Goal: Obtain resource: Download file/media

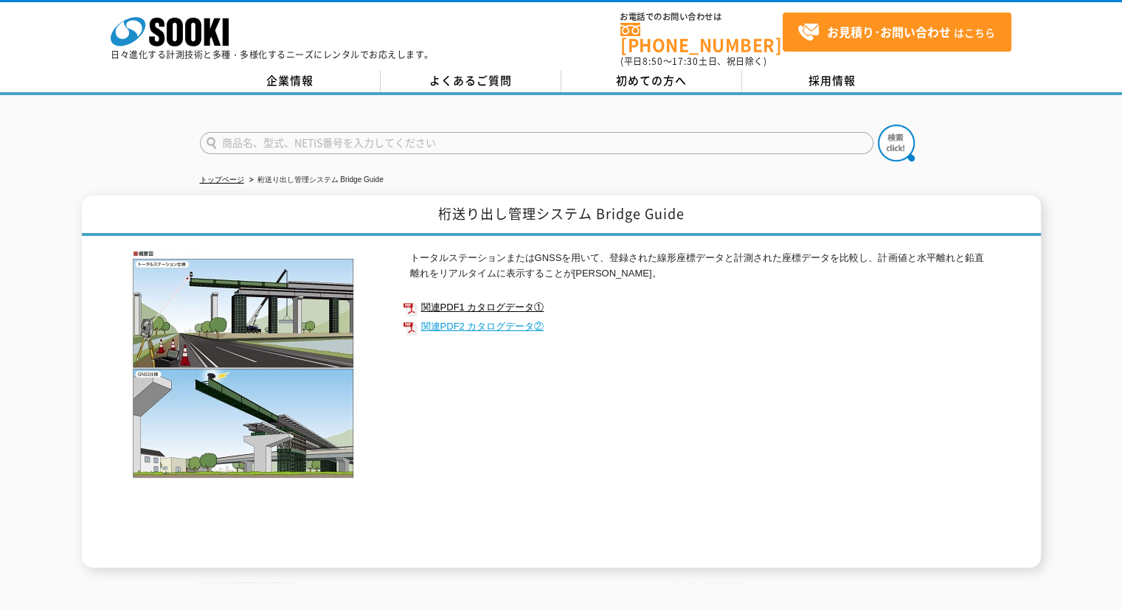
click at [449, 317] on link "関連PDF2 カタログデータ②" at bounding box center [698, 326] width 590 height 19
click at [493, 299] on link "関連PDF1 カタログデータ①" at bounding box center [698, 307] width 590 height 19
click at [215, 176] on link "トップページ" at bounding box center [222, 180] width 44 height 8
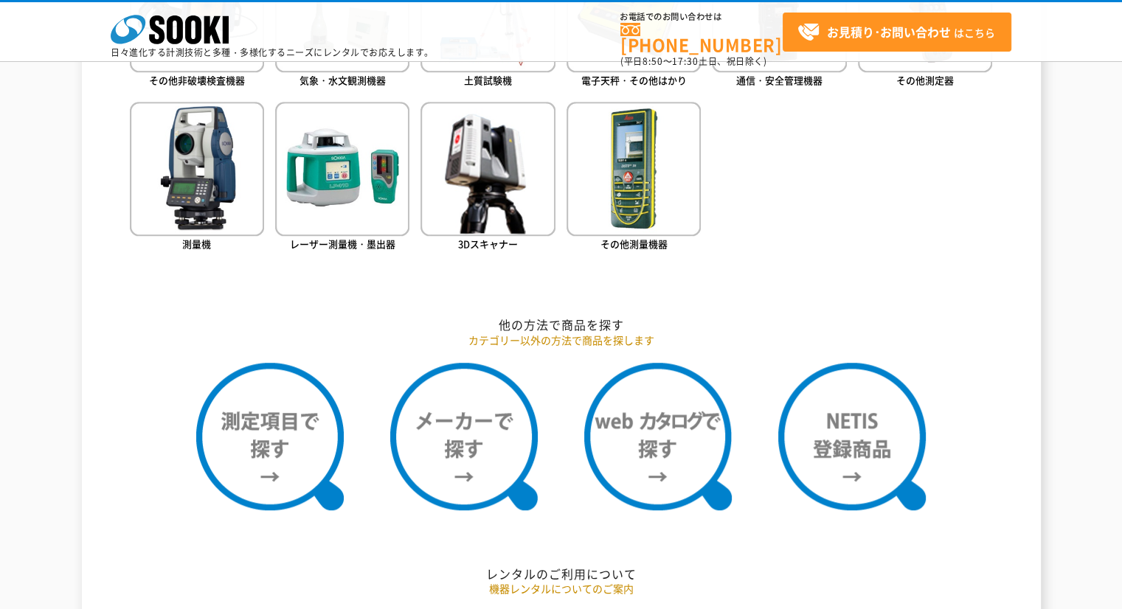
scroll to position [1162, 0]
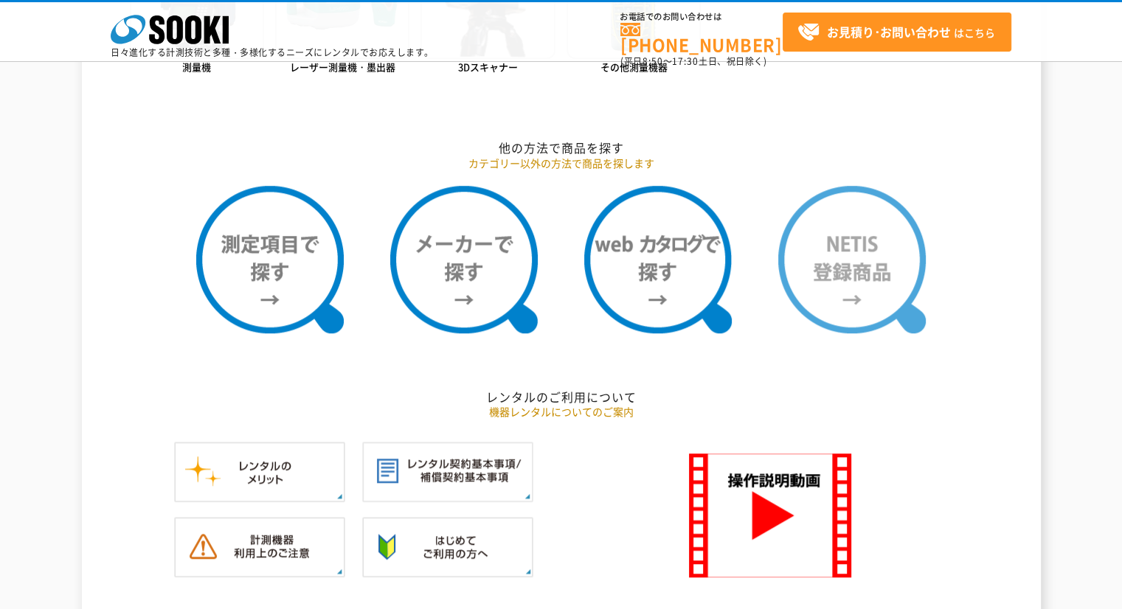
click at [883, 296] on img at bounding box center [851, 259] width 147 height 147
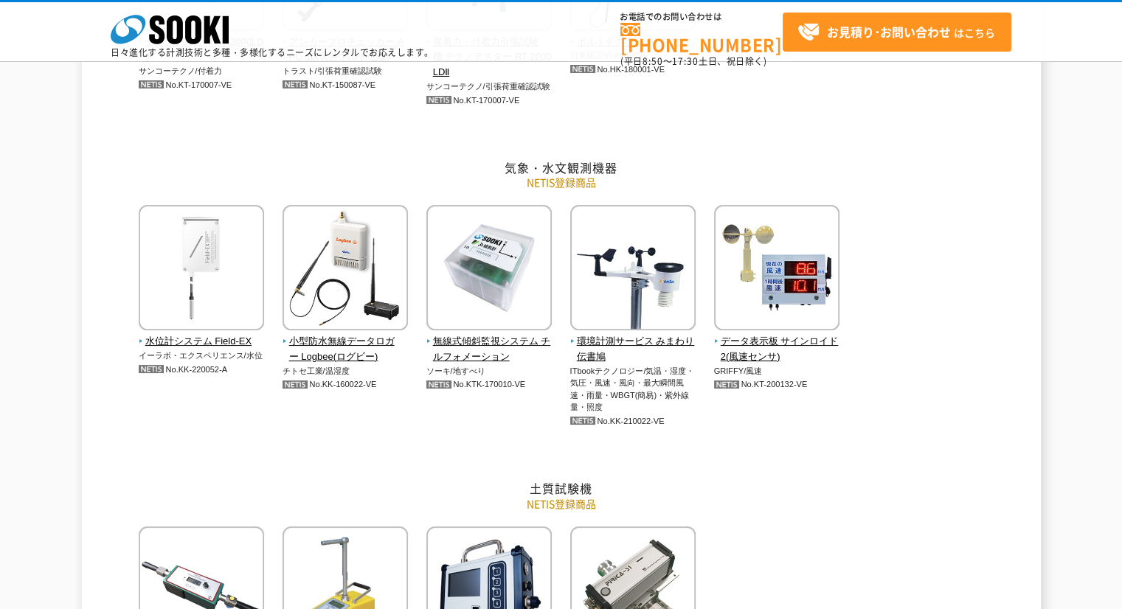
drag, startPoint x: 1132, startPoint y: 243, endPoint x: 1130, endPoint y: 268, distance: 24.4
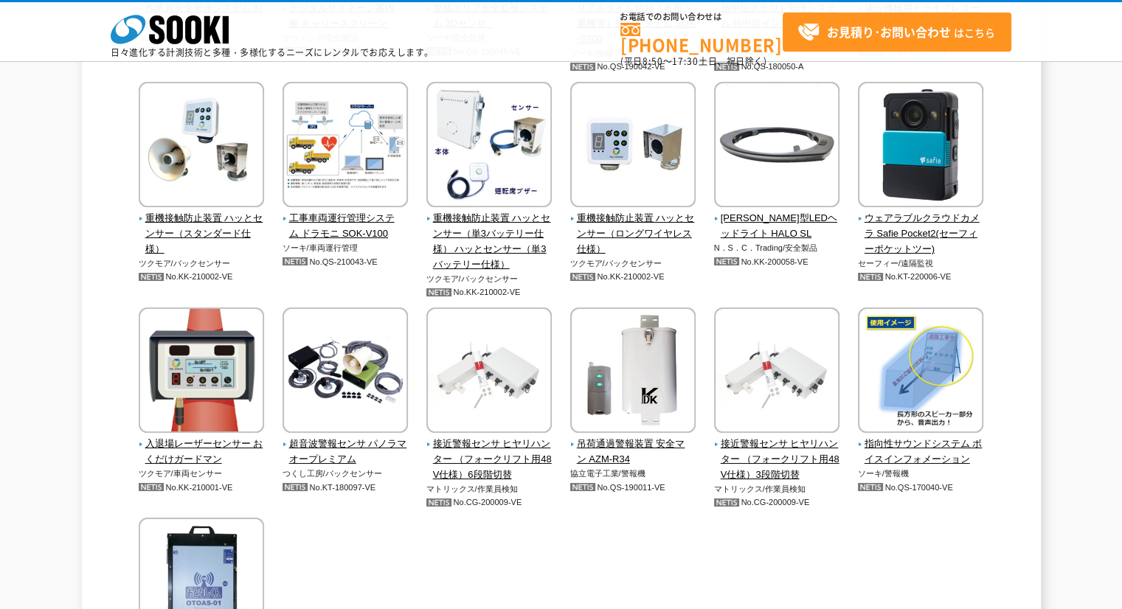
scroll to position [3345, 0]
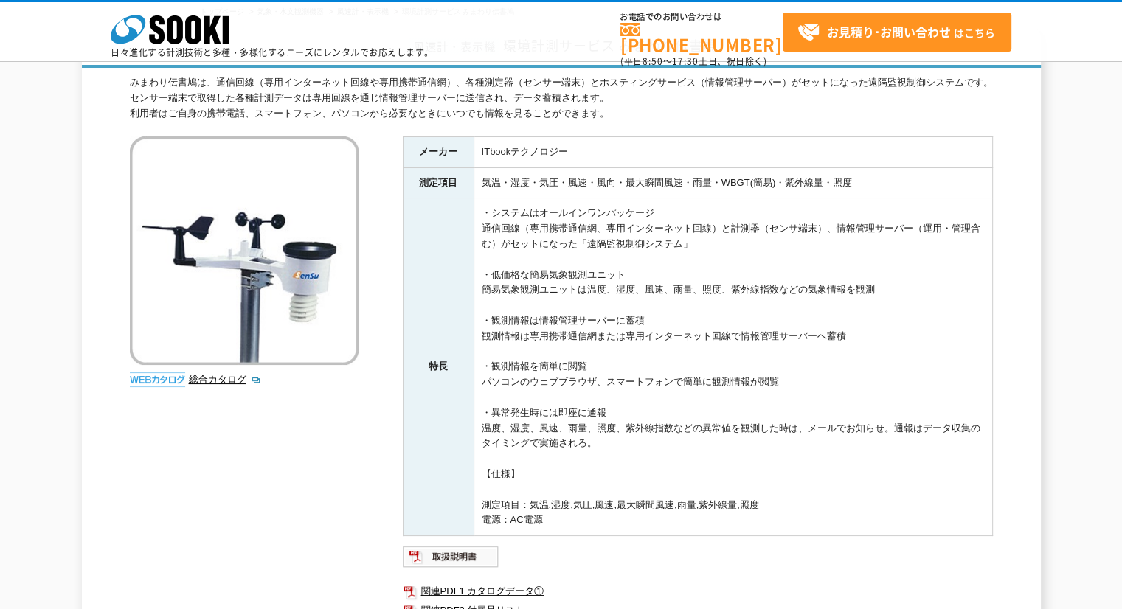
scroll to position [150, 0]
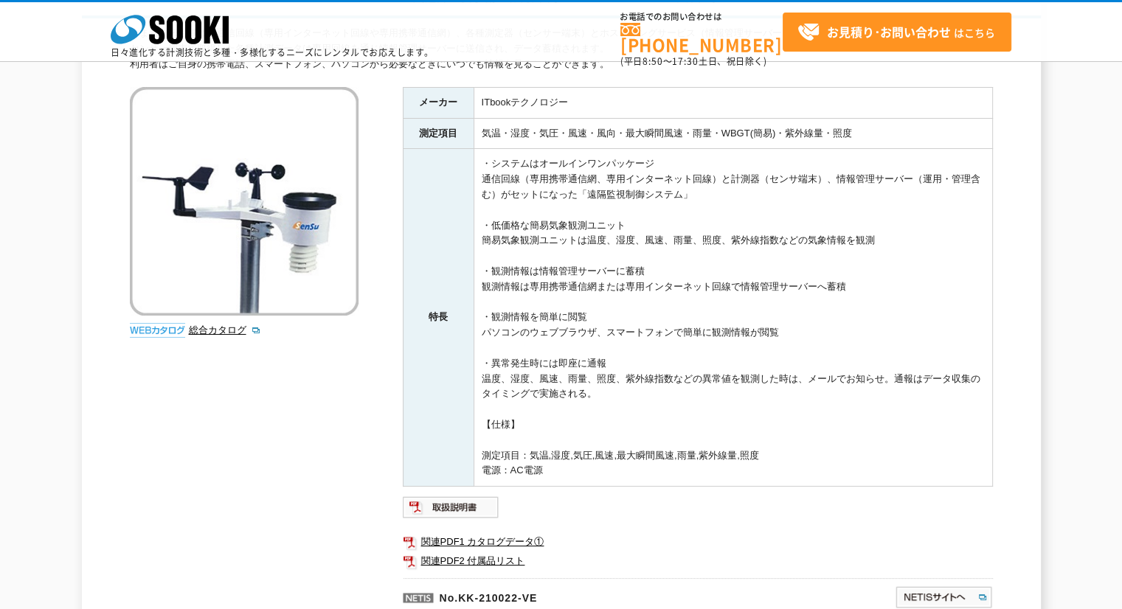
drag, startPoint x: 1132, startPoint y: 316, endPoint x: 1040, endPoint y: 427, distance: 143.5
click at [1040, 427] on div "風速計・表示機 環境計測サービス みまわり伝書鳩 みまわり伝書鳩は、通信回線（専用インターネット回線や専用携帯通信網）、各種測定器（センサー端末）とホスティン…" at bounding box center [561, 308] width 1122 height 661
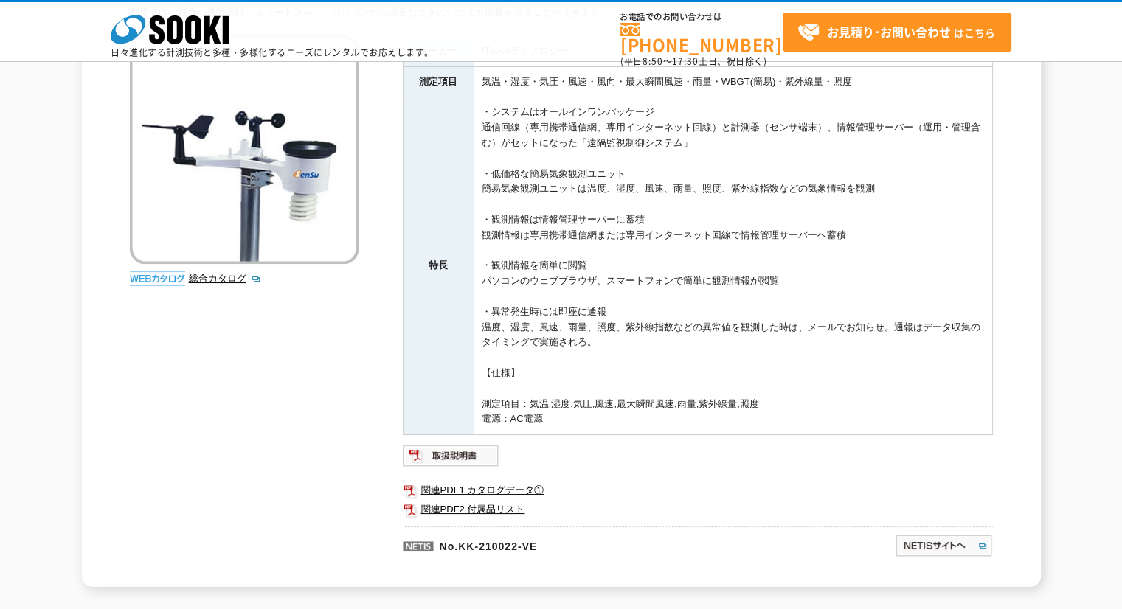
scroll to position [209, 0]
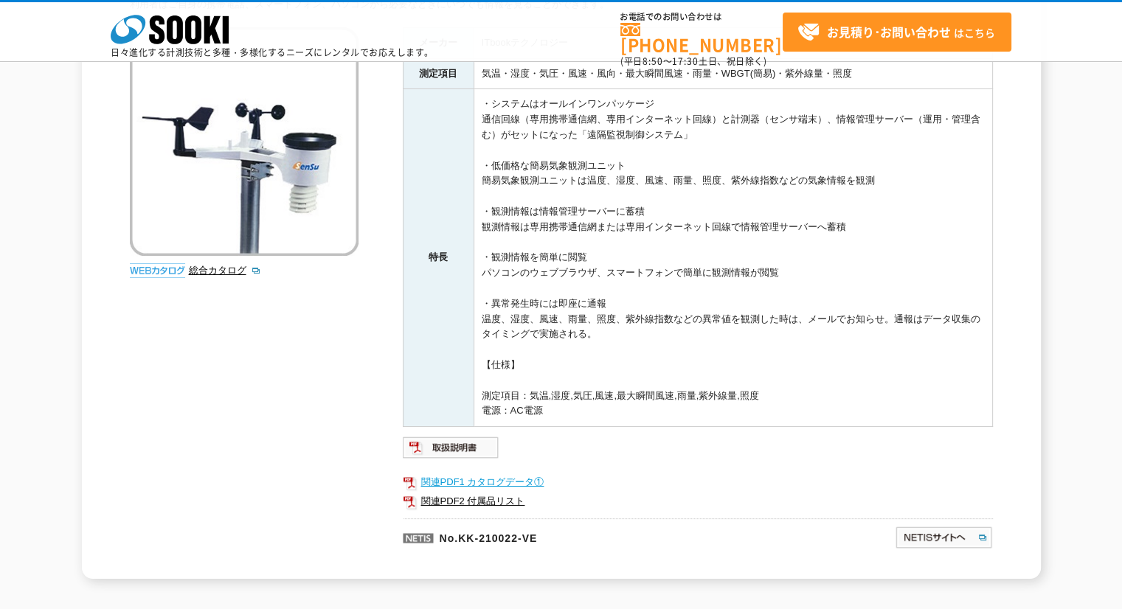
click at [552, 482] on link "関連PDF1 カタログデータ①" at bounding box center [698, 482] width 590 height 19
click at [452, 492] on link "関連PDF2 付属品リスト" at bounding box center [698, 501] width 590 height 19
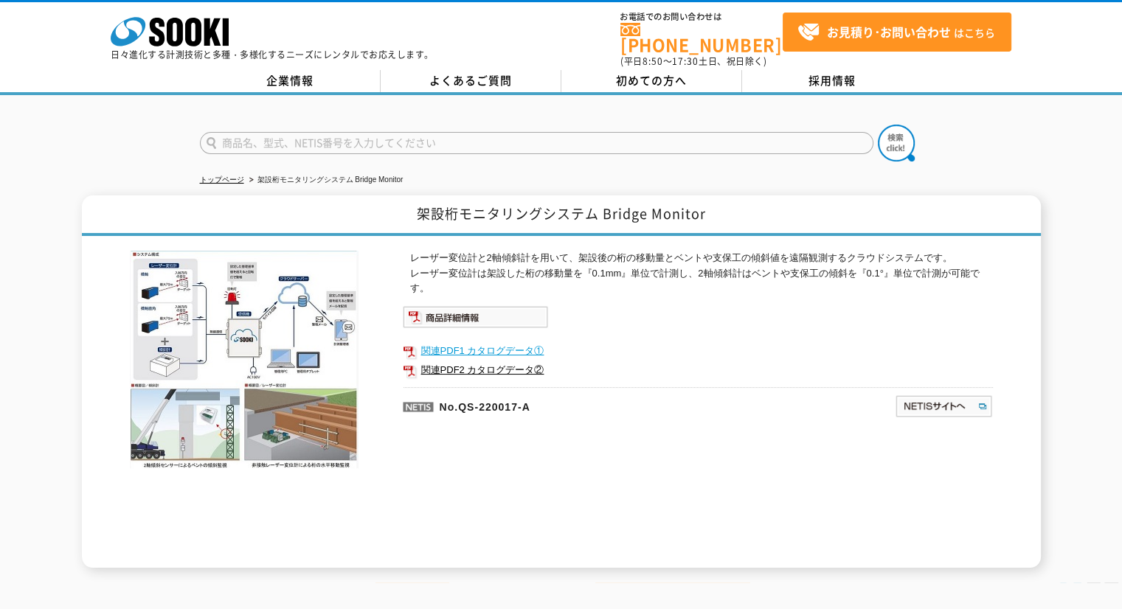
click at [437, 346] on link "関連PDF1 カタログデータ①" at bounding box center [698, 350] width 590 height 19
click at [476, 361] on link "関連PDF2 カタログデータ②" at bounding box center [698, 370] width 590 height 19
